Goal: Task Accomplishment & Management: Use online tool/utility

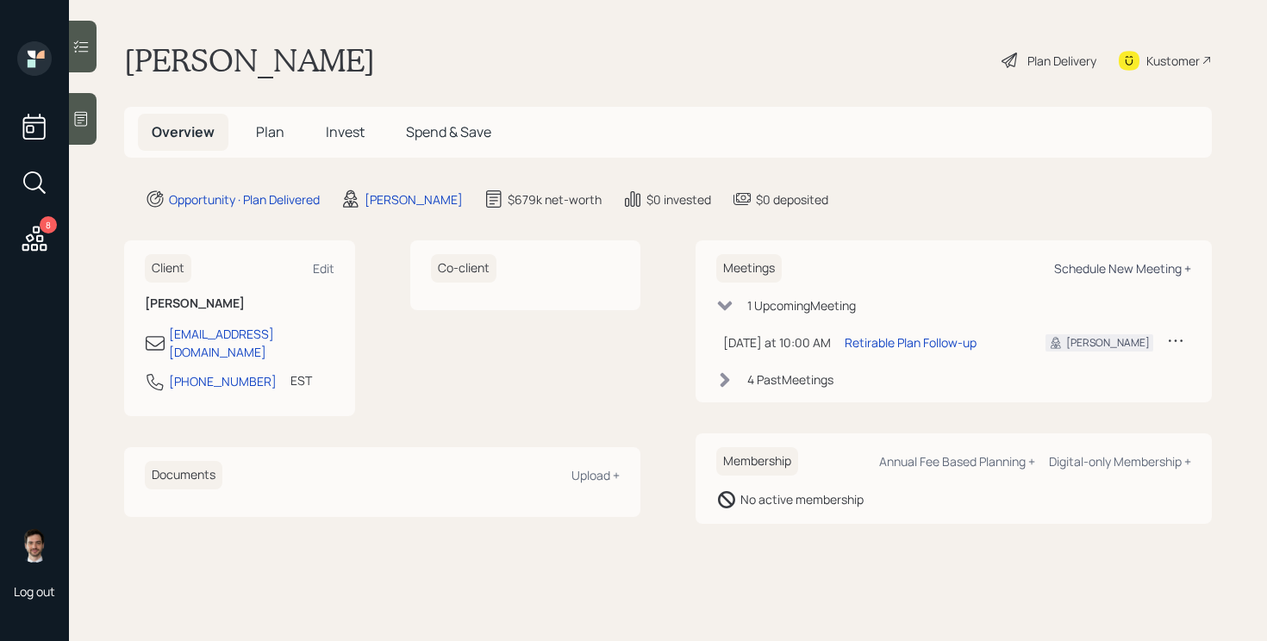
click at [1116, 265] on div "Schedule New Meeting +" at bounding box center [1122, 268] width 137 height 16
select select "ef6b64e1-8f62-4a74-b865-a7df4b35b836"
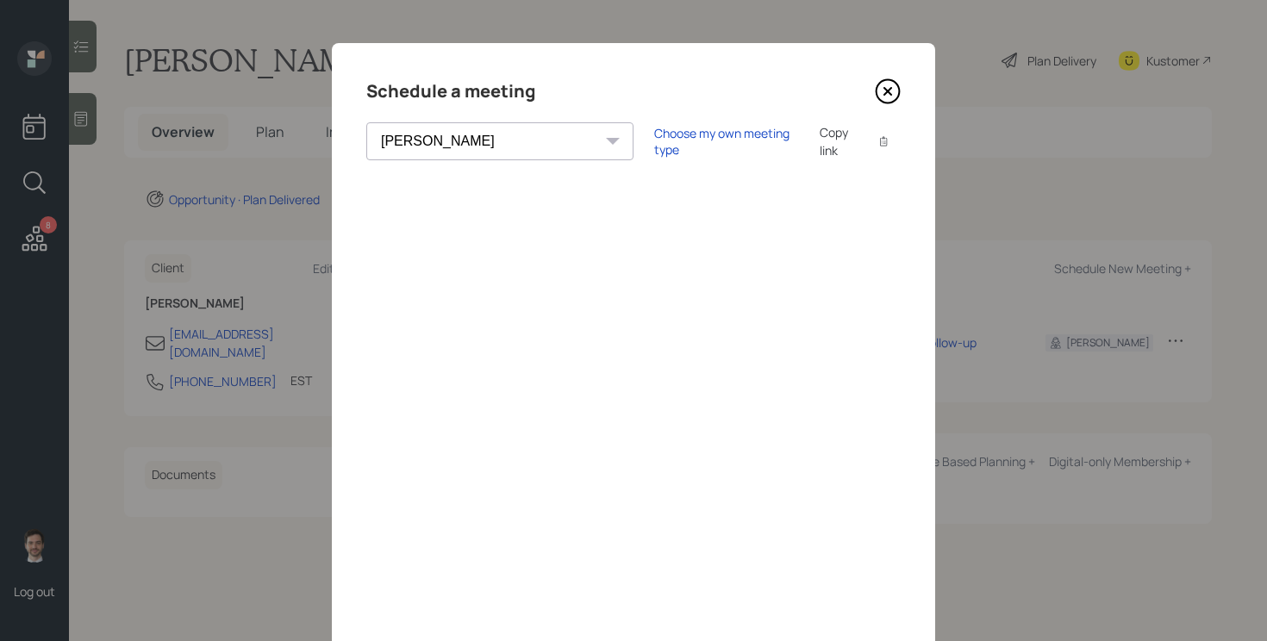
click at [892, 96] on icon at bounding box center [888, 91] width 26 height 26
